Goal: Task Accomplishment & Management: Use online tool/utility

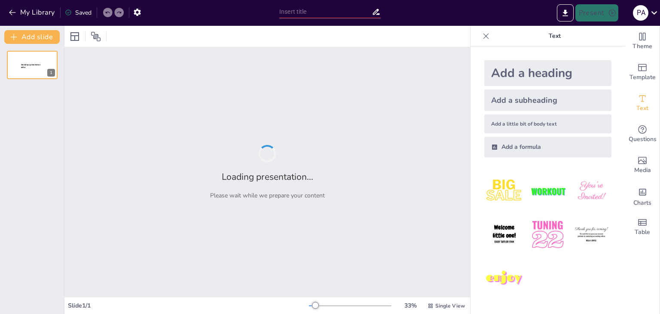
type input "Evaluación de la Datación Radiométrica: Confiabilidad y Perspectivas"
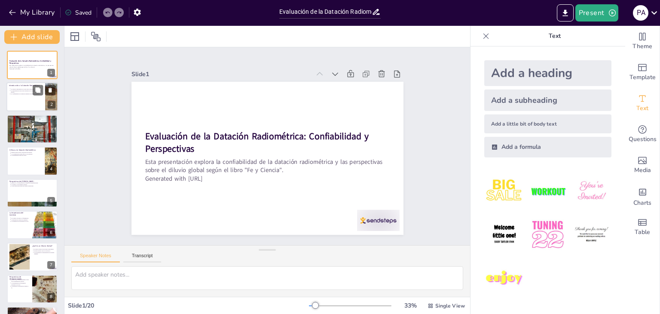
click at [23, 99] on div at bounding box center [32, 96] width 52 height 29
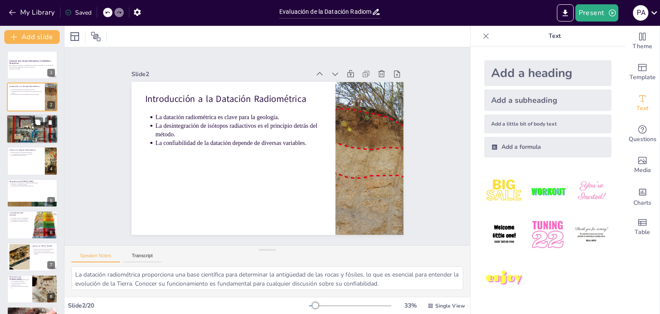
click at [34, 128] on div at bounding box center [32, 129] width 52 height 38
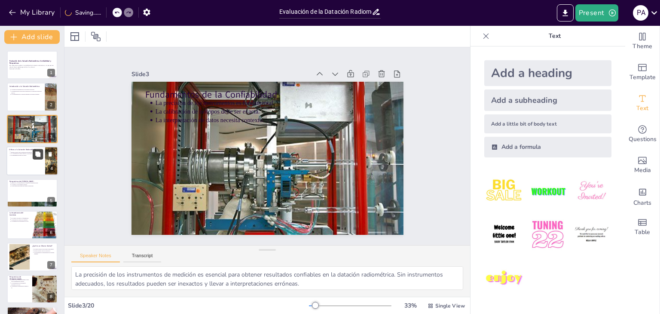
click at [37, 158] on button at bounding box center [38, 154] width 10 height 10
type textarea "Las críticas hacia la datación radiométrica son importantes para un análisis ex…"
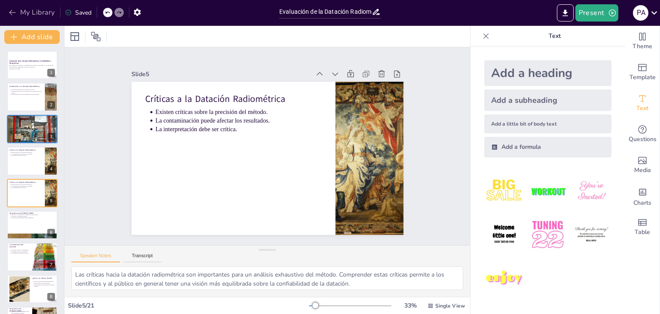
click at [9, 9] on icon "button" at bounding box center [12, 12] width 9 height 9
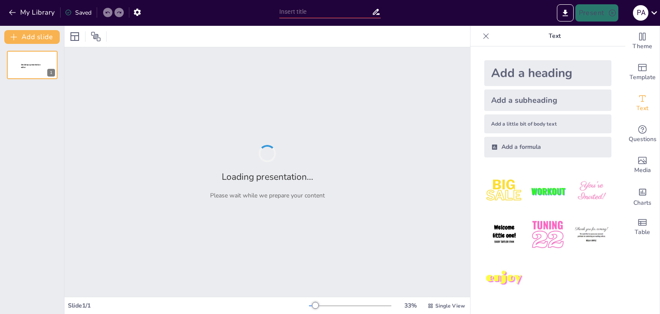
type input "El Diluvio Global: Entre la Fe y la Ciencia"
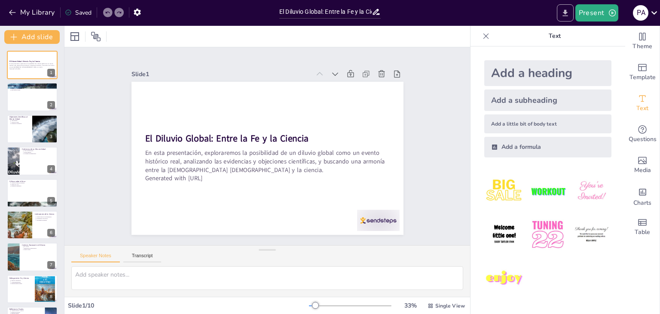
click at [565, 14] on icon "Export to PowerPoint" at bounding box center [565, 13] width 9 height 9
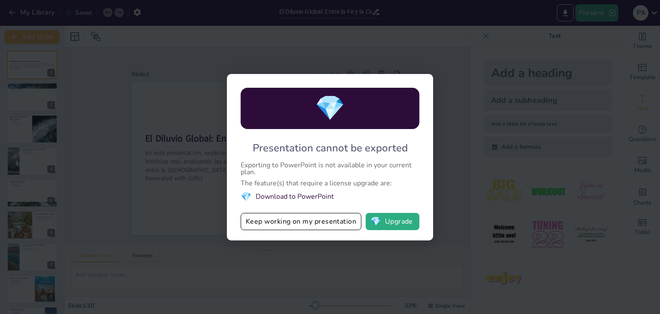
click at [458, 55] on div "💎 Presentation cannot be exported Exporting to PowerPoint is not available in y…" at bounding box center [330, 157] width 660 height 314
click at [384, 227] on button "💎 Upgrade" at bounding box center [393, 221] width 54 height 17
